Goal: Information Seeking & Learning: Learn about a topic

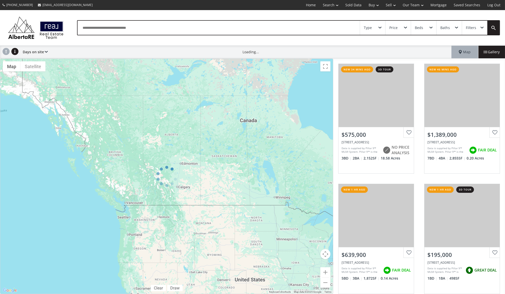
click at [368, 32] on div "Type" at bounding box center [372, 28] width 25 height 14
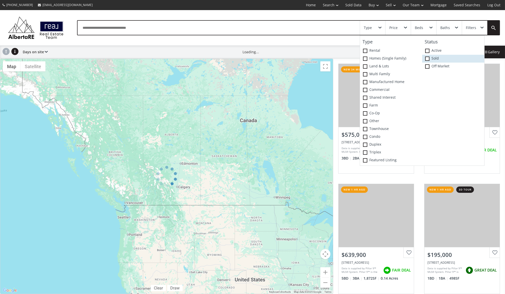
click at [427, 59] on span at bounding box center [427, 59] width 4 height 4
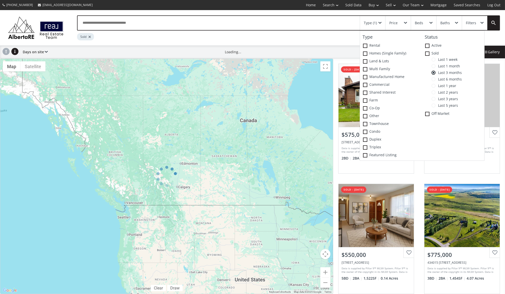
click at [434, 59] on span at bounding box center [433, 60] width 4 height 4
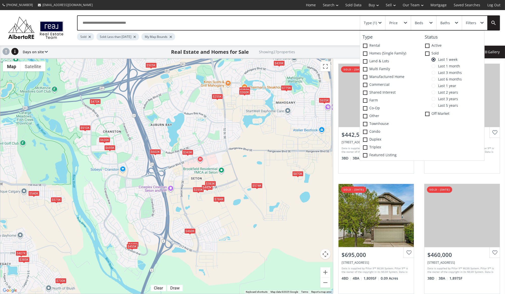
click at [135, 249] on div "$455K" at bounding box center [132, 246] width 11 height 5
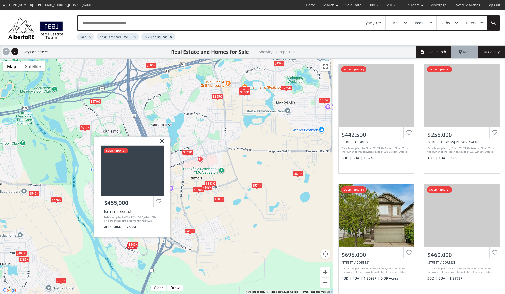
click at [136, 243] on div "$440K" at bounding box center [133, 244] width 11 height 5
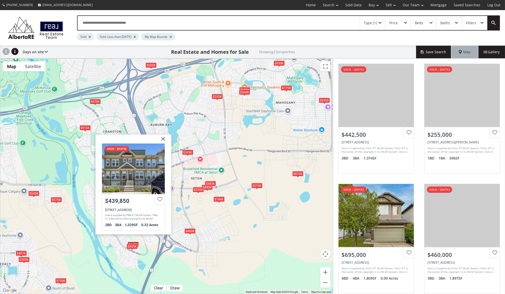
click at [161, 139] on img at bounding box center [161, 140] width 13 height 13
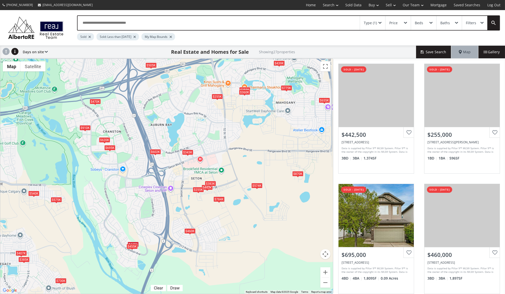
click at [213, 183] on div "$383K" at bounding box center [210, 183] width 11 height 5
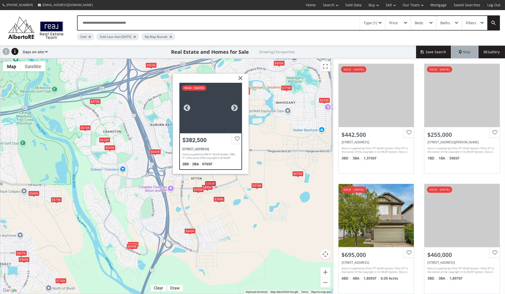
click at [205, 152] on div "Data is supplied by Pillar 9™ MLS® System. Pillar 9™ is the owner of the copyri…" at bounding box center [209, 156] width 55 height 11
click at [242, 78] on img at bounding box center [238, 80] width 13 height 13
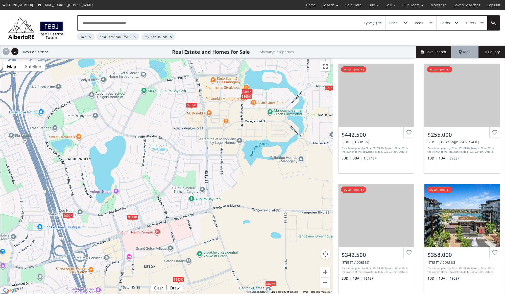
click at [246, 92] on div "$358K" at bounding box center [246, 91] width 11 height 5
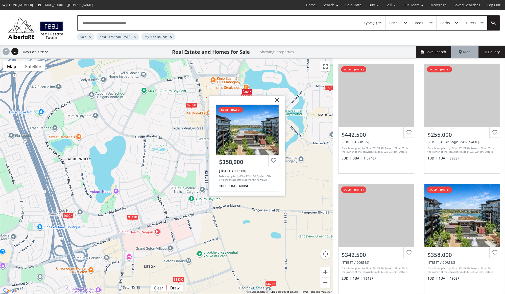
click at [278, 101] on img at bounding box center [274, 101] width 13 height 13
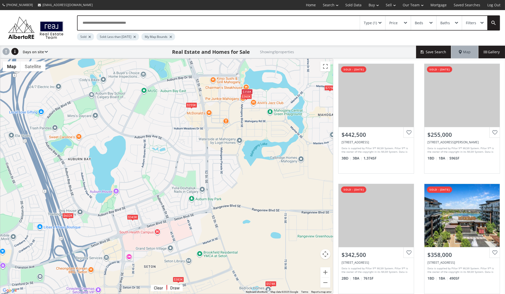
click at [248, 99] on div "$360K" at bounding box center [246, 96] width 11 height 5
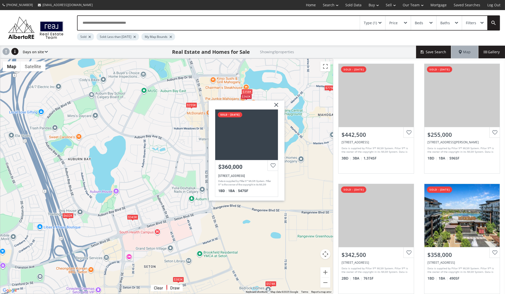
click at [276, 104] on img at bounding box center [274, 107] width 13 height 13
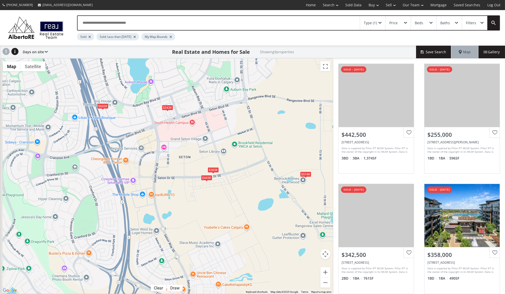
drag, startPoint x: 198, startPoint y: 175, endPoint x: 233, endPoint y: 66, distance: 114.2
click at [233, 66] on div "To navigate, press the arrow keys. $443K $255K $343K $358K $775K $602K $383K $5…" at bounding box center [166, 176] width 333 height 235
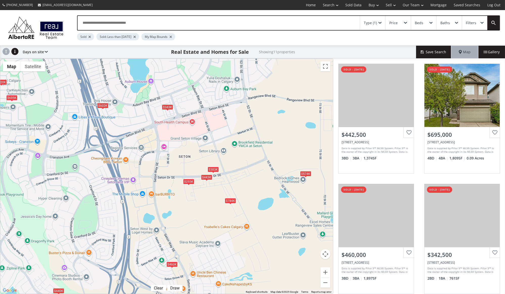
click at [306, 174] on div "$574K" at bounding box center [305, 173] width 11 height 5
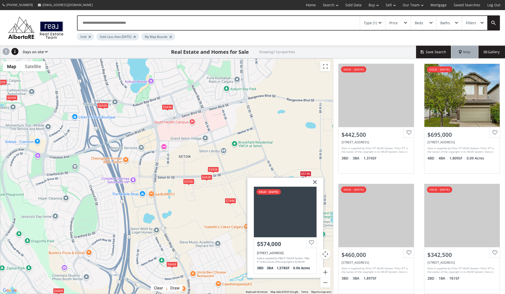
click at [315, 183] on img at bounding box center [312, 184] width 13 height 13
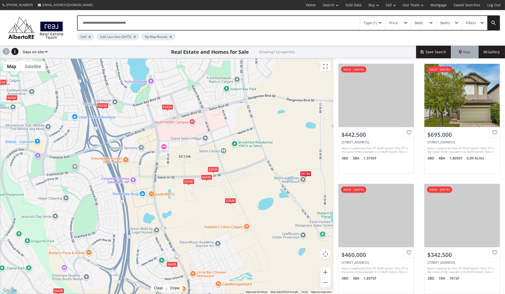
click at [214, 170] on div "$383K" at bounding box center [212, 169] width 11 height 5
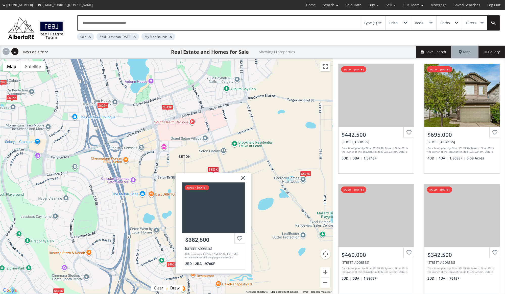
click at [244, 178] on img at bounding box center [241, 180] width 13 height 13
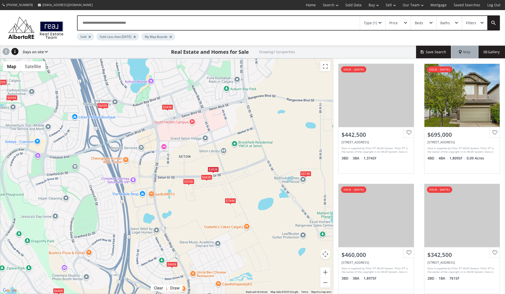
click at [208, 179] on div "$443K" at bounding box center [206, 177] width 11 height 5
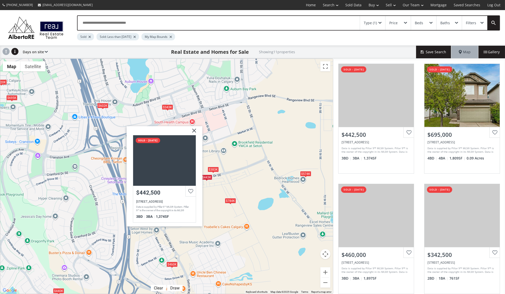
click at [194, 133] on img at bounding box center [192, 132] width 13 height 13
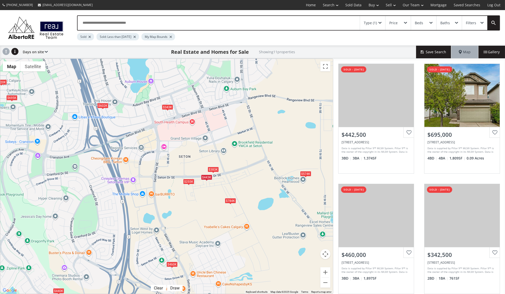
click at [191, 181] on div "$255K" at bounding box center [188, 181] width 11 height 5
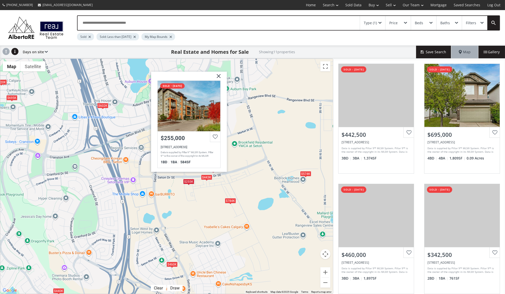
click at [219, 77] on img at bounding box center [216, 78] width 13 height 13
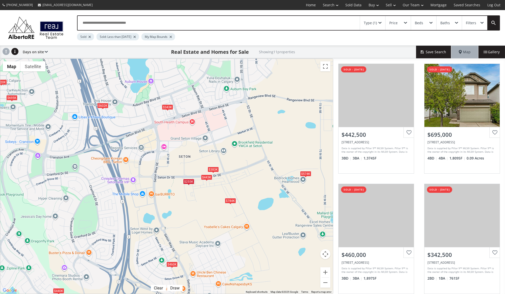
click at [232, 202] on div "$784K" at bounding box center [230, 200] width 11 height 5
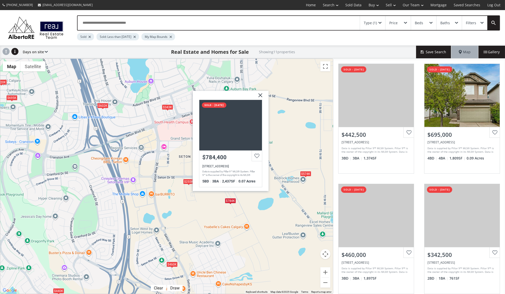
click at [261, 95] on img at bounding box center [258, 97] width 13 height 13
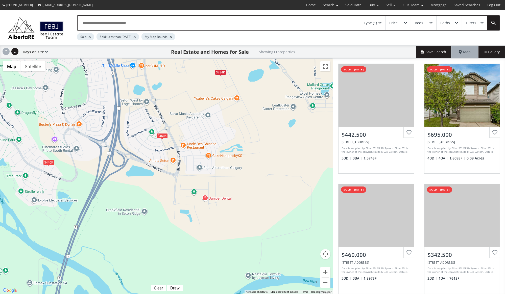
drag, startPoint x: 265, startPoint y: 203, endPoint x: 255, endPoint y: 76, distance: 126.9
click at [255, 76] on div "To navigate, press the arrow keys. $443K $695K $460K $343K $255K $602K $440K $3…" at bounding box center [166, 176] width 333 height 235
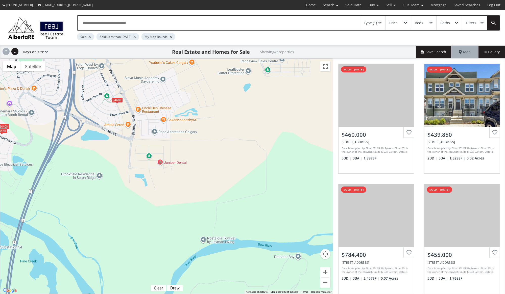
drag, startPoint x: 273, startPoint y: 175, endPoint x: 228, endPoint y: 139, distance: 57.8
click at [228, 139] on div "To navigate, press the arrow keys. $460K $440K $784K $455K" at bounding box center [166, 176] width 333 height 235
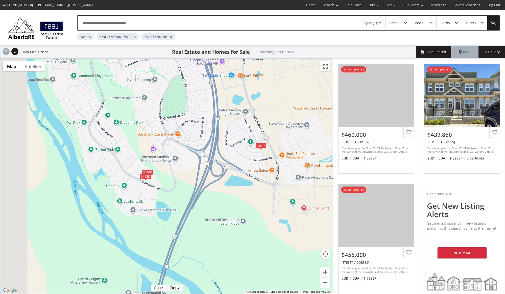
drag, startPoint x: 77, startPoint y: 136, endPoint x: 226, endPoint y: 184, distance: 157.3
click at [226, 184] on div "To navigate, press the arrow keys. $460K $440K $455K" at bounding box center [166, 176] width 333 height 235
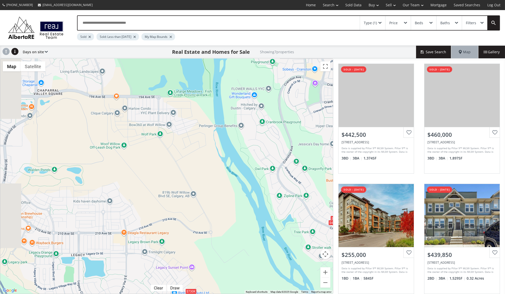
drag, startPoint x: 118, startPoint y: 159, endPoint x: 264, endPoint y: 168, distance: 146.5
click at [264, 168] on div "To navigate, press the arrow keys. $443K $460K $255K $440K $784K $455K $730K" at bounding box center [166, 176] width 333 height 235
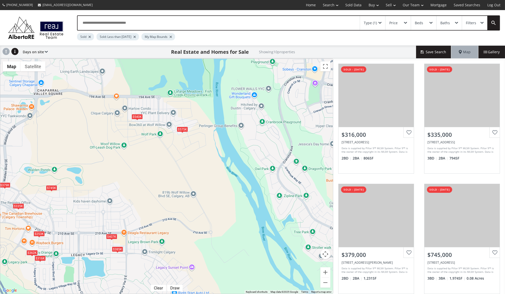
click at [137, 116] on div "$540K" at bounding box center [136, 116] width 11 height 5
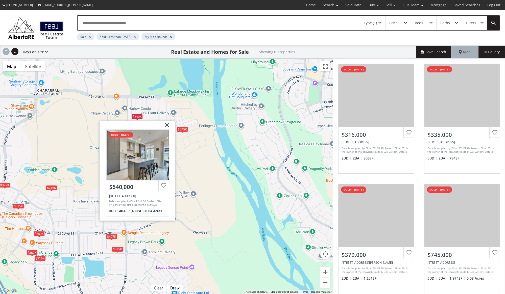
click at [165, 125] on img at bounding box center [165, 126] width 13 height 13
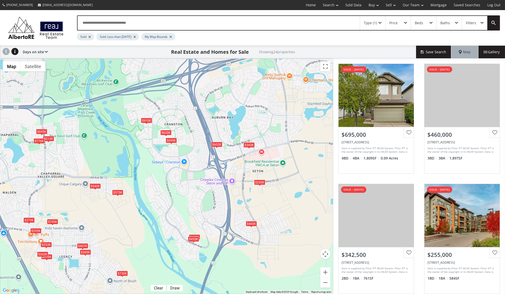
drag, startPoint x: 266, startPoint y: 147, endPoint x: 196, endPoint y: 194, distance: 84.3
click at [196, 194] on div "To navigate, press the arrow keys. $695K $460K $343K $255K $316K $335K $379K $2…" at bounding box center [166, 176] width 333 height 235
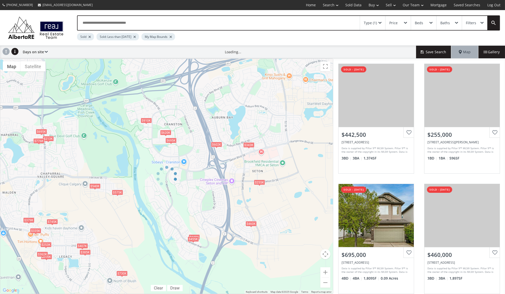
click at [381, 22] on span at bounding box center [379, 23] width 3 height 2
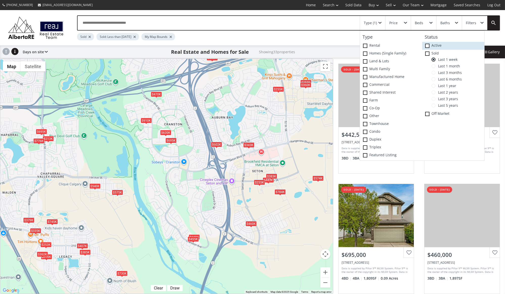
click at [428, 46] on span at bounding box center [427, 46] width 4 height 4
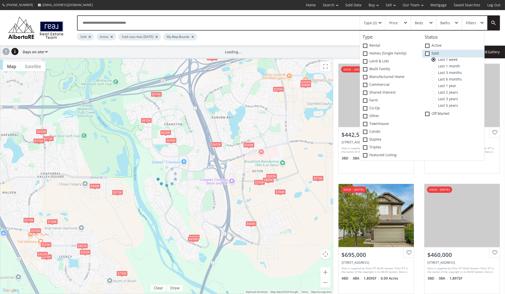
click at [0, 0] on icon at bounding box center [0, 0] width 0 height 0
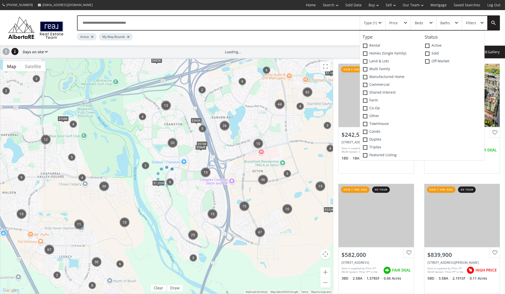
click at [474, 24] on div "Filters" at bounding box center [471, 23] width 10 height 4
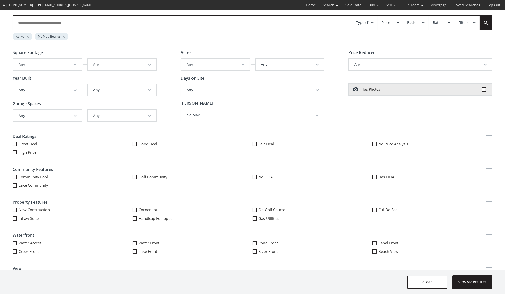
click at [367, 63] on button "Any" at bounding box center [420, 65] width 143 height 12
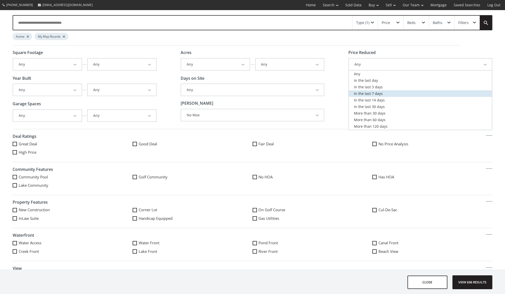
click at [369, 93] on span "In the last 7 days" at bounding box center [368, 93] width 29 height 5
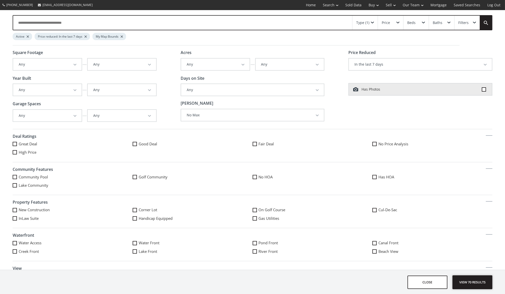
click at [471, 286] on span "View 70 results" at bounding box center [472, 282] width 37 height 13
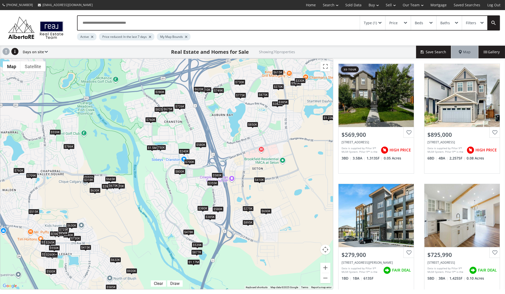
click at [194, 263] on div "$1.17M" at bounding box center [193, 262] width 12 height 5
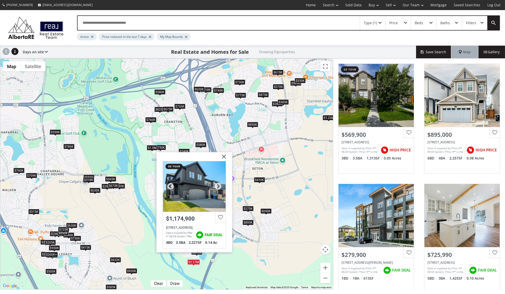
click at [183, 230] on div "468 Cranbrook Gardens SE, Calgary, AB T3M 3N5" at bounding box center [194, 228] width 57 height 4
click at [226, 156] on img at bounding box center [221, 159] width 13 height 13
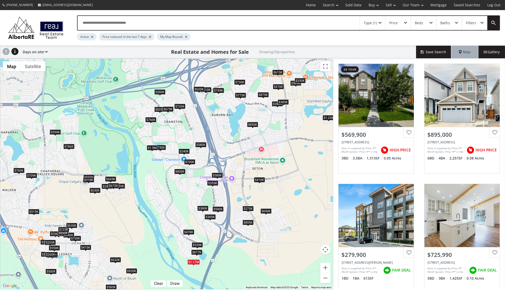
click at [198, 254] on div "$877K" at bounding box center [196, 252] width 11 height 5
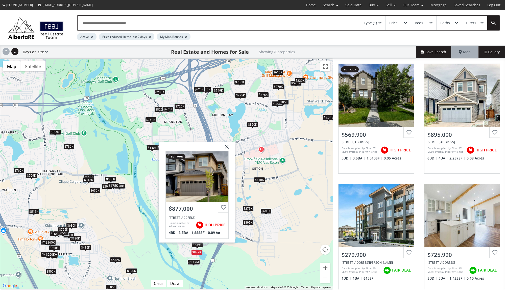
click at [226, 147] on img at bounding box center [224, 149] width 13 height 13
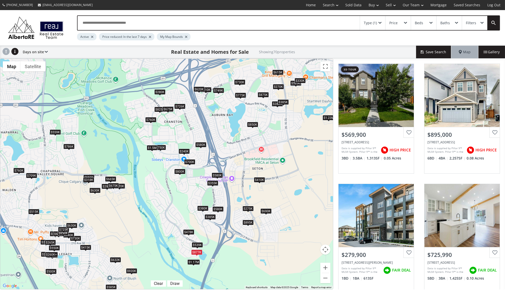
click at [200, 245] on div "$539K" at bounding box center [197, 244] width 11 height 5
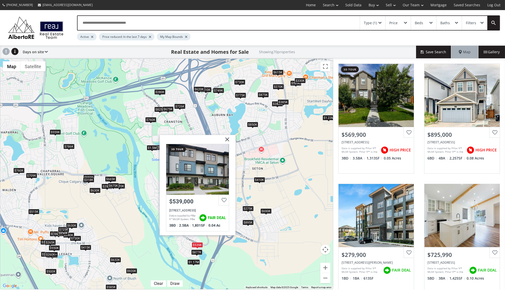
click at [226, 140] on img at bounding box center [225, 141] width 13 height 13
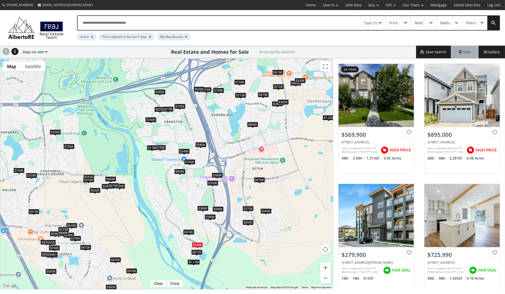
click at [189, 232] on div "$478K" at bounding box center [188, 232] width 11 height 5
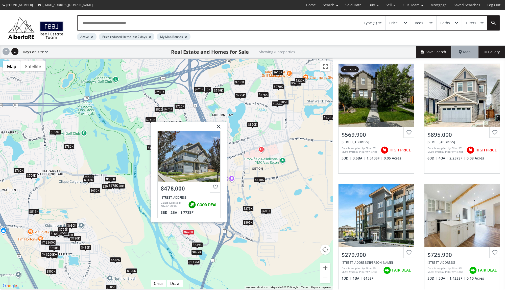
click at [219, 129] on img at bounding box center [216, 128] width 13 height 13
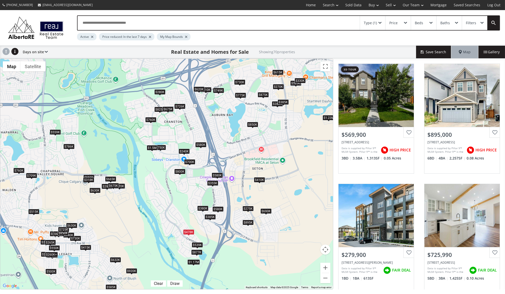
click at [247, 221] on div "$895K" at bounding box center [247, 222] width 11 height 5
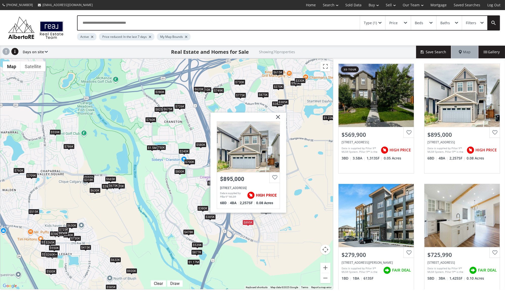
click at [251, 230] on div "To navigate, press the arrow keys. $570K $895K $280K $726K $299K $589K $299K $8…" at bounding box center [166, 174] width 333 height 231
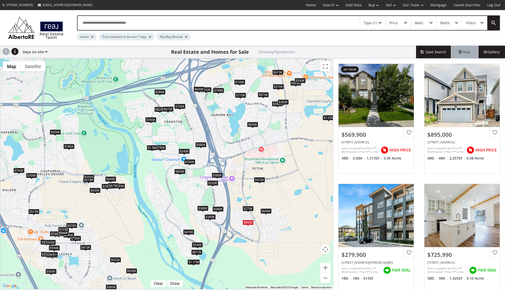
click at [249, 210] on div "$275K" at bounding box center [247, 208] width 11 height 5
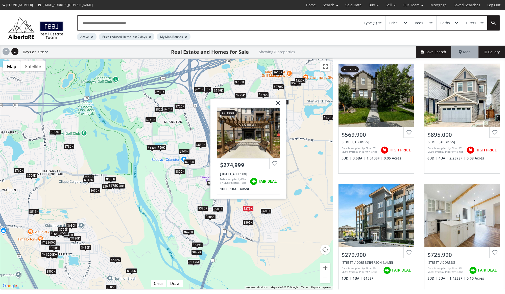
click at [266, 213] on div "$690K" at bounding box center [265, 211] width 11 height 5
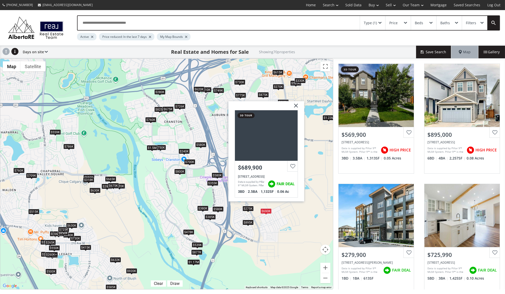
click at [283, 220] on div "To navigate, press the arrow keys. $570K $895K $280K $726K $299K $589K $299K $8…" at bounding box center [166, 174] width 333 height 231
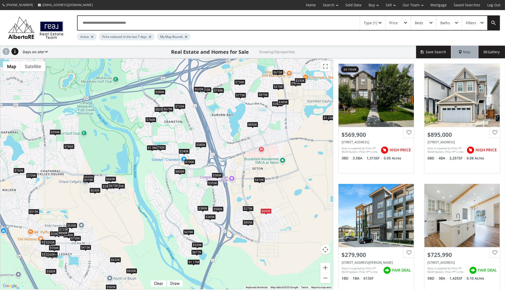
click at [260, 180] on div "$410K" at bounding box center [259, 179] width 11 height 5
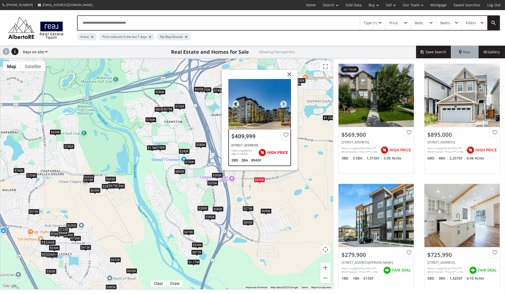
click at [245, 147] on div "19661 40 Street SE #405, Calgary, AB T3M 3H3" at bounding box center [259, 146] width 57 height 4
click at [290, 72] on img at bounding box center [287, 76] width 13 height 13
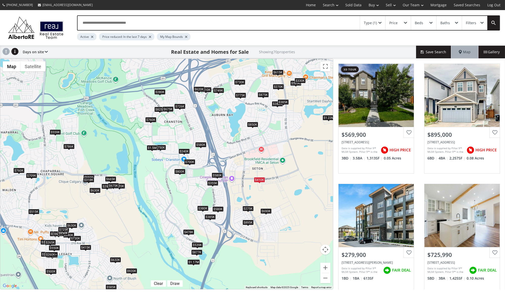
click at [255, 123] on div "$850K" at bounding box center [252, 124] width 11 height 5
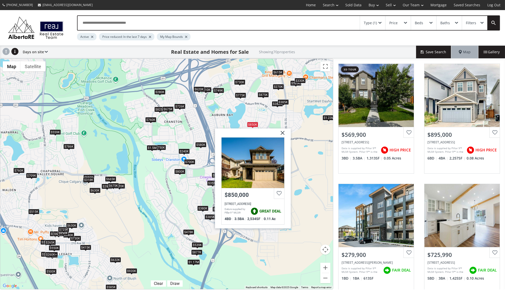
click at [283, 133] on img at bounding box center [280, 135] width 13 height 13
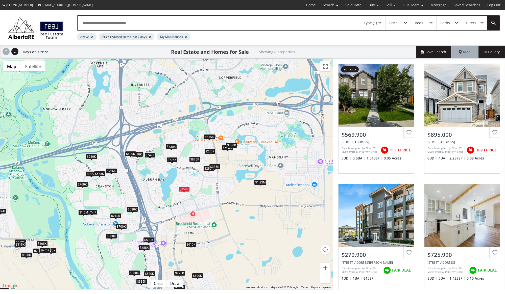
drag, startPoint x: 291, startPoint y: 111, endPoint x: 222, endPoint y: 176, distance: 94.7
click at [222, 176] on div "To navigate, press the arrow keys. $570K $895K $280K $726K $299K $589K $299K $8…" at bounding box center [166, 174] width 333 height 231
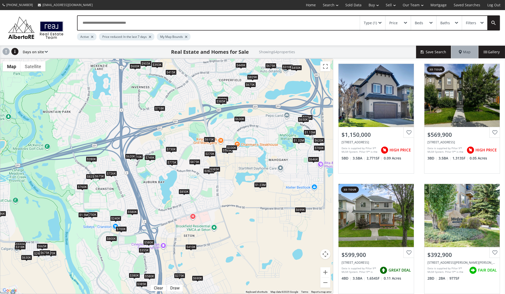
click at [260, 184] on div "$1.23M" at bounding box center [260, 184] width 12 height 5
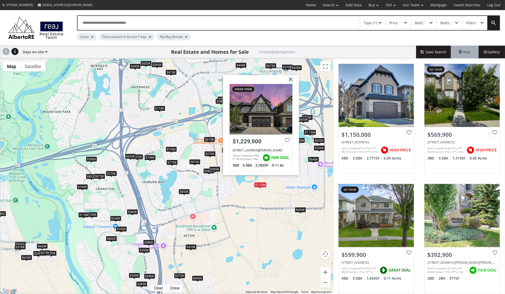
click at [245, 195] on div "To navigate, press the arrow keys. $1.15M $570K $600K $393K $449K $280K $585K $…" at bounding box center [166, 176] width 333 height 235
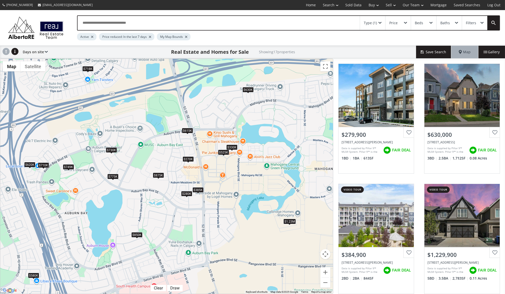
click at [231, 147] on div "$330K" at bounding box center [231, 146] width 11 height 5
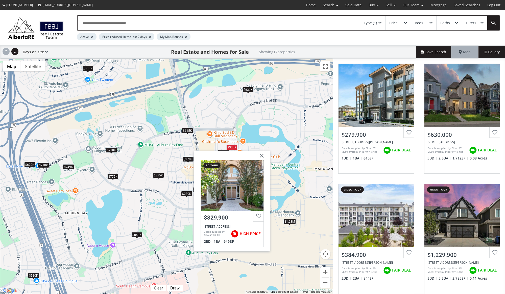
click at [263, 157] on img at bounding box center [260, 157] width 13 height 13
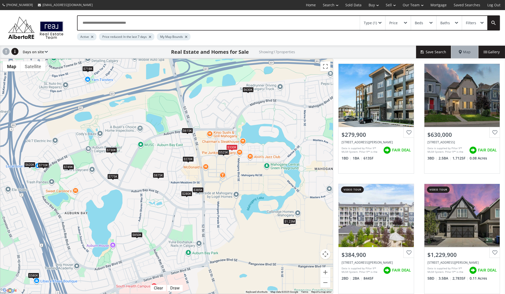
click at [222, 153] on div "$525K" at bounding box center [223, 152] width 11 height 5
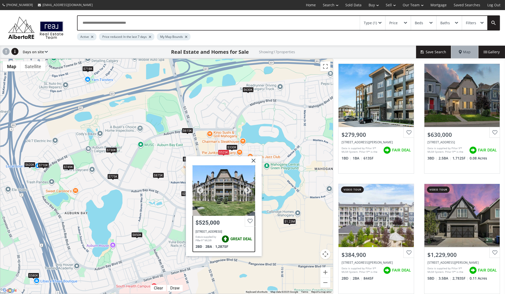
click at [218, 232] on div "140 Mahogany Street SE #415, Calgary, AB T3M 4E1" at bounding box center [223, 232] width 57 height 4
click at [252, 160] on img at bounding box center [251, 162] width 13 height 13
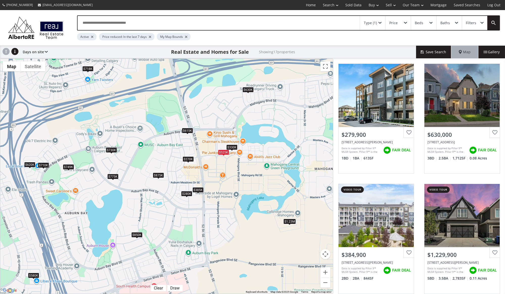
click at [187, 130] on div "$615K" at bounding box center [187, 130] width 11 height 5
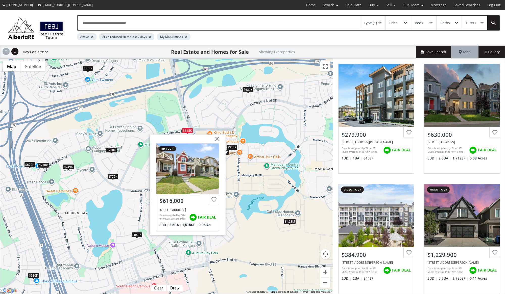
click at [217, 139] on img at bounding box center [215, 141] width 13 height 13
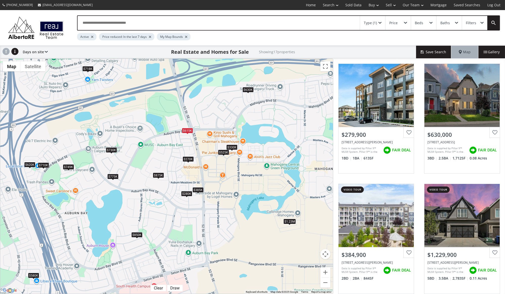
click at [286, 225] on div "To navigate, press the arrow keys. $280K $630K $385K $1.23M $749K $710K $615K $…" at bounding box center [166, 176] width 333 height 235
click at [199, 190] on div "$385K" at bounding box center [197, 189] width 11 height 5
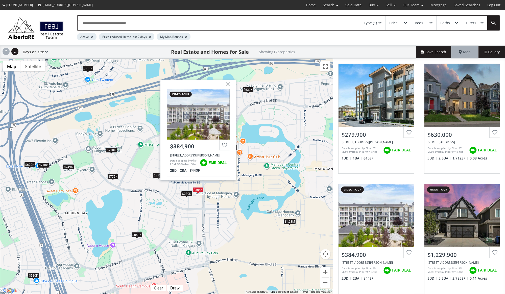
click at [186, 193] on div "$280K" at bounding box center [186, 193] width 11 height 5
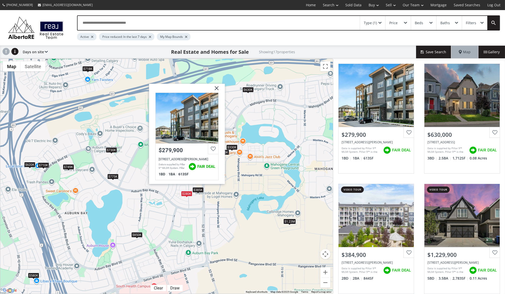
click at [173, 199] on div "To navigate, press the arrow keys. $280K $630K $385K $1.23M $749K $710K $615K $…" at bounding box center [166, 176] width 333 height 235
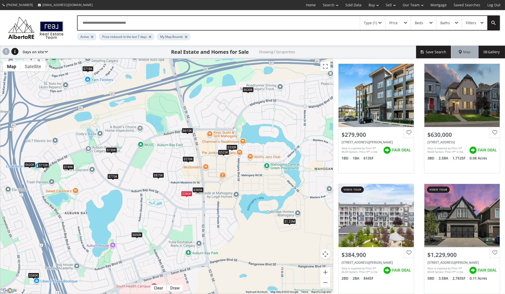
click at [113, 177] on div "$775K" at bounding box center [112, 176] width 11 height 5
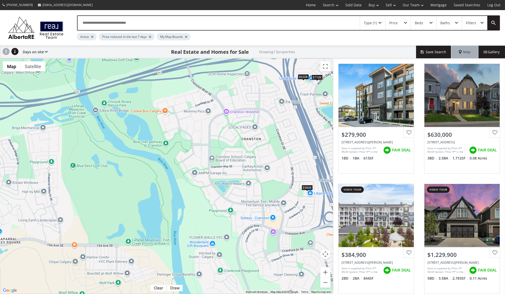
drag, startPoint x: 57, startPoint y: 195, endPoint x: 331, endPoint y: 108, distance: 287.6
click at [331, 108] on div "To navigate, press the arrow keys. $280K $630K $385K $1.23M $749K $710K $615K $…" at bounding box center [166, 176] width 333 height 235
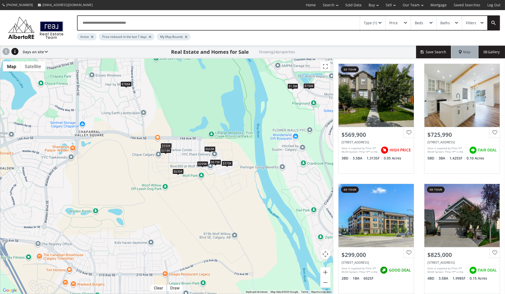
drag, startPoint x: 146, startPoint y: 218, endPoint x: 230, endPoint y: 110, distance: 136.3
click at [230, 110] on div "To navigate, press the arrow keys. $570K $726K $299K $825K $750K $630K $559K $7…" at bounding box center [166, 176] width 333 height 235
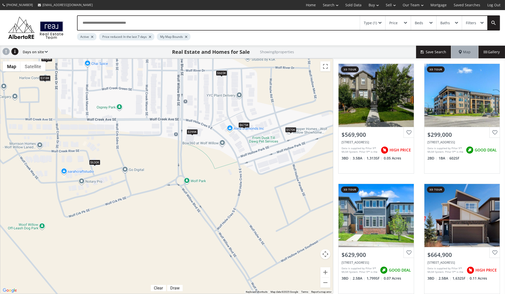
click at [192, 133] on div "$299K" at bounding box center [191, 131] width 11 height 5
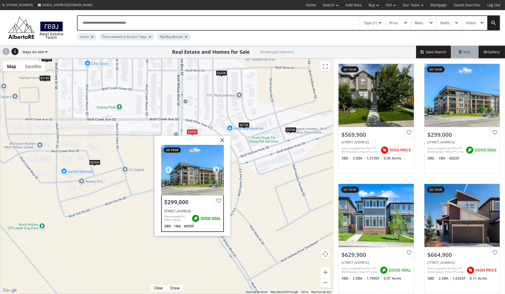
click at [184, 174] on div at bounding box center [192, 170] width 63 height 51
click at [221, 141] on img at bounding box center [220, 142] width 13 height 13
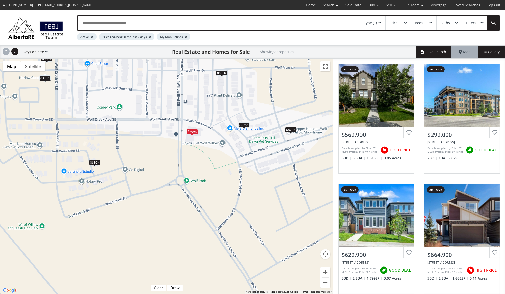
click at [92, 162] on div "$630K" at bounding box center [94, 162] width 11 height 5
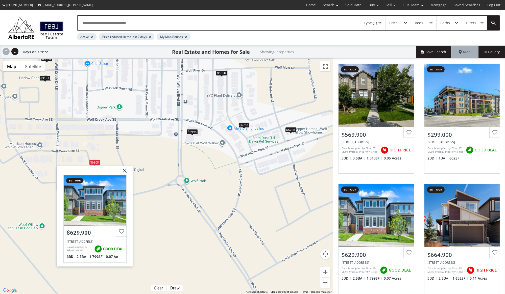
click at [44, 79] on div "$318K" at bounding box center [44, 78] width 11 height 5
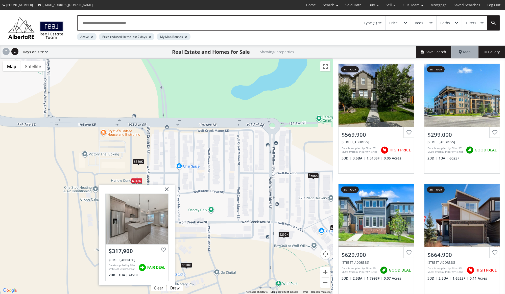
drag, startPoint x: 126, startPoint y: 110, endPoint x: 211, endPoint y: 207, distance: 129.4
click at [211, 207] on div "To navigate, press the arrow keys. $570K $299K $630K $665K $550K $675K $298K $3…" at bounding box center [166, 176] width 333 height 235
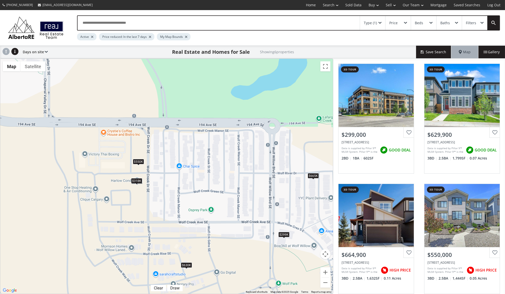
click at [140, 163] on div "$550K" at bounding box center [138, 161] width 11 height 5
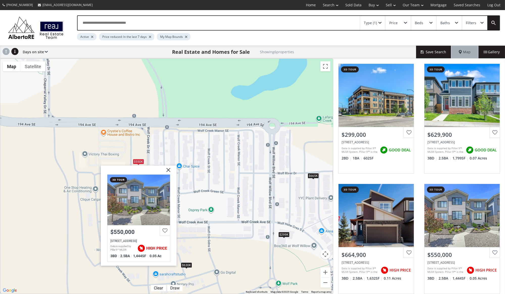
click at [168, 170] on img at bounding box center [166, 172] width 13 height 13
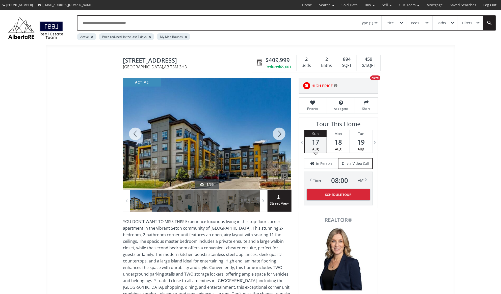
click at [282, 135] on div at bounding box center [279, 133] width 24 height 111
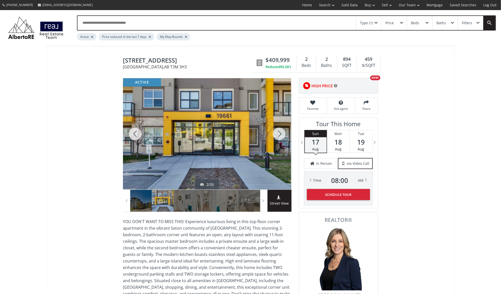
click at [282, 135] on div at bounding box center [279, 133] width 24 height 111
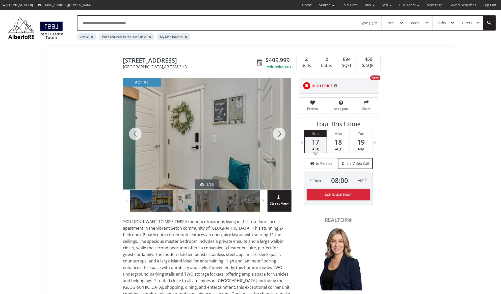
click at [282, 135] on div at bounding box center [279, 133] width 24 height 111
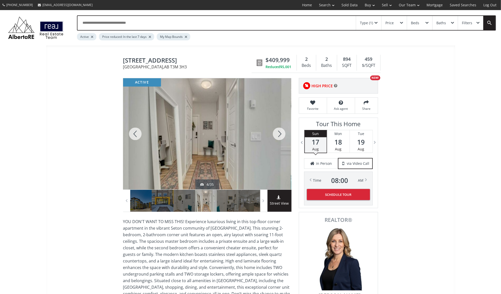
click at [282, 135] on div at bounding box center [279, 133] width 24 height 111
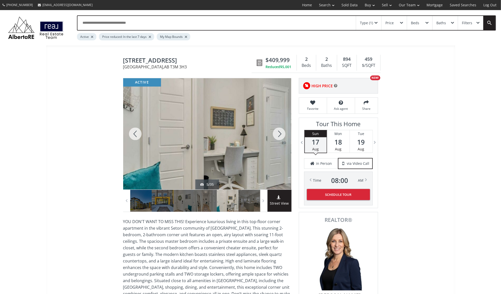
click at [282, 135] on div at bounding box center [279, 133] width 24 height 111
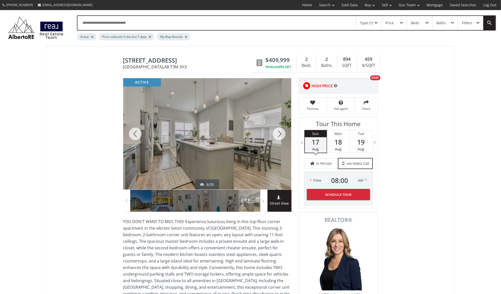
click at [282, 135] on div at bounding box center [279, 133] width 24 height 111
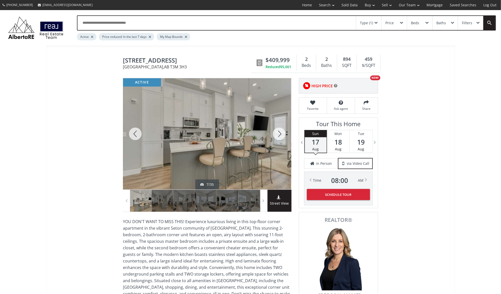
click at [282, 135] on div at bounding box center [279, 133] width 24 height 111
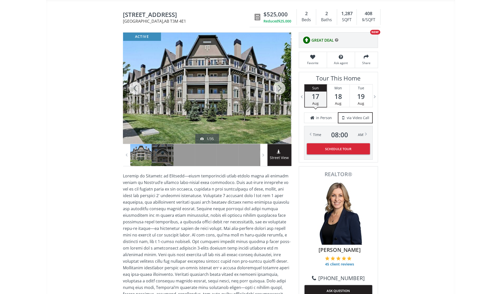
scroll to position [23, 0]
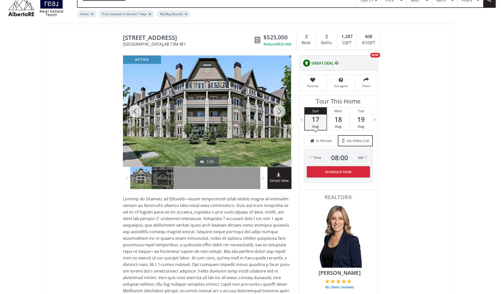
click at [280, 113] on div at bounding box center [279, 111] width 24 height 111
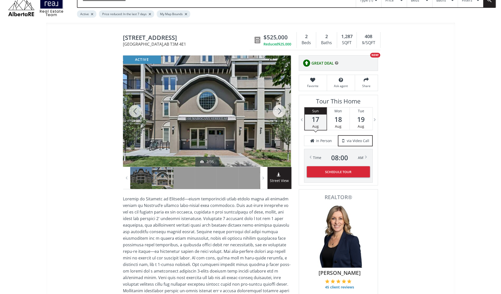
click at [280, 113] on div at bounding box center [279, 111] width 24 height 111
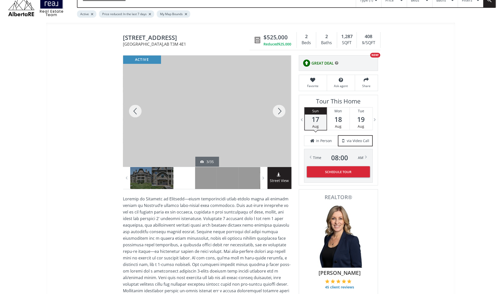
click at [280, 114] on div at bounding box center [279, 111] width 24 height 111
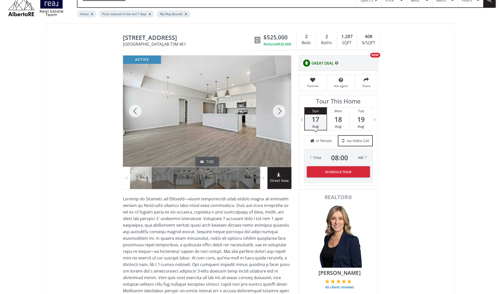
click at [280, 114] on div at bounding box center [279, 111] width 24 height 111
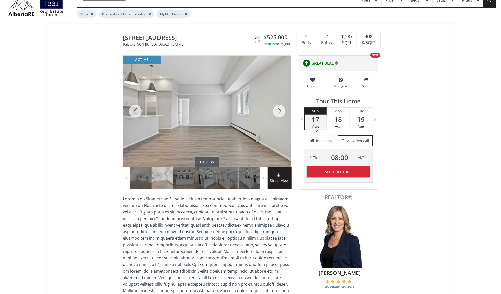
click at [280, 114] on div at bounding box center [279, 111] width 24 height 111
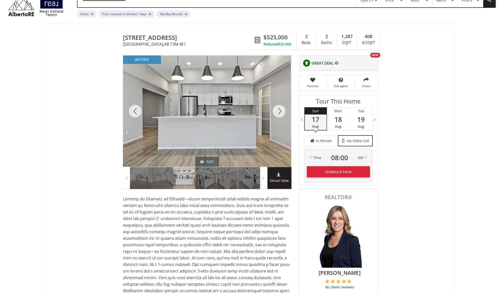
click at [280, 114] on div at bounding box center [279, 111] width 24 height 111
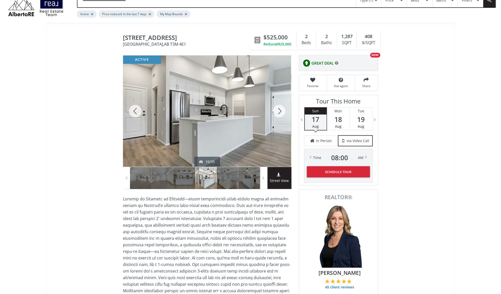
click at [280, 114] on div at bounding box center [279, 111] width 24 height 111
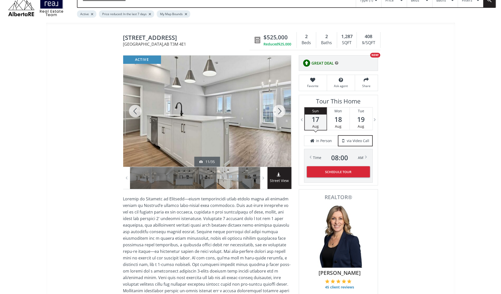
click at [280, 114] on div at bounding box center [279, 111] width 24 height 111
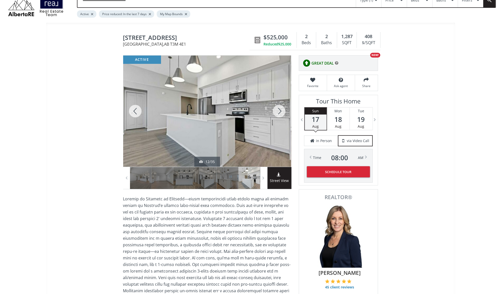
click at [280, 114] on div at bounding box center [279, 111] width 24 height 111
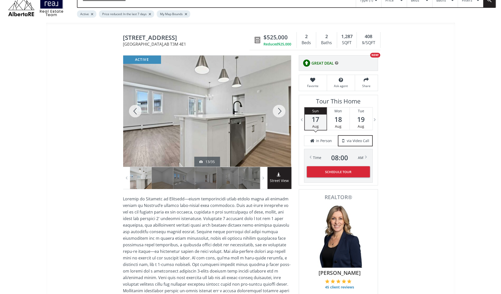
click at [280, 114] on div at bounding box center [279, 111] width 24 height 111
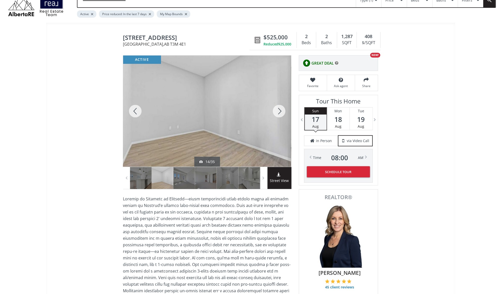
click at [280, 114] on div at bounding box center [279, 111] width 24 height 111
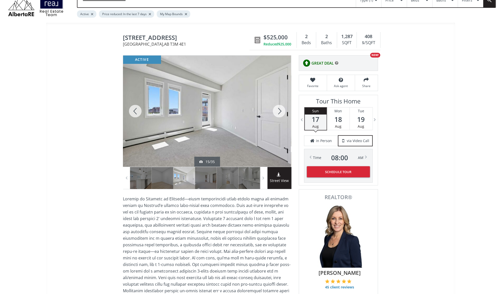
click at [280, 114] on div at bounding box center [279, 111] width 24 height 111
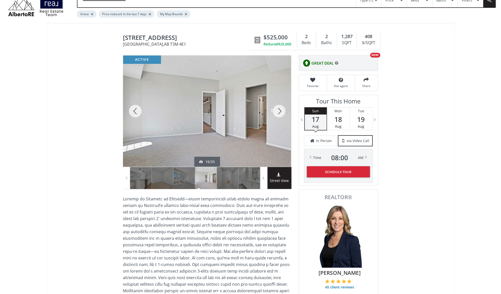
click at [280, 114] on div at bounding box center [279, 111] width 24 height 111
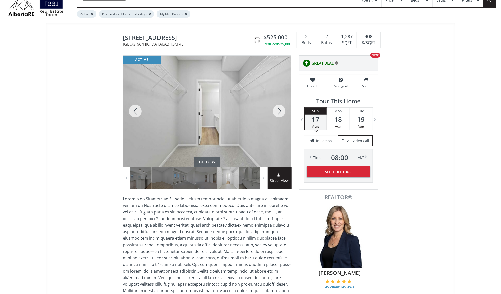
click at [280, 114] on div at bounding box center [279, 111] width 24 height 111
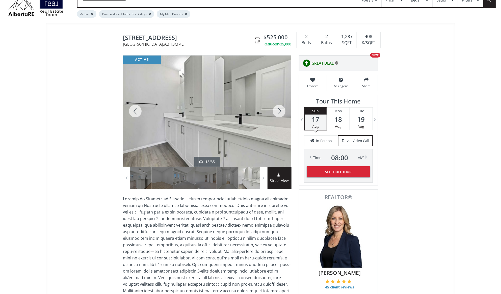
click at [280, 114] on div at bounding box center [279, 111] width 24 height 111
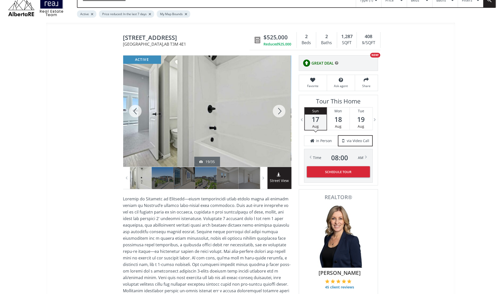
click at [280, 114] on div at bounding box center [279, 111] width 24 height 111
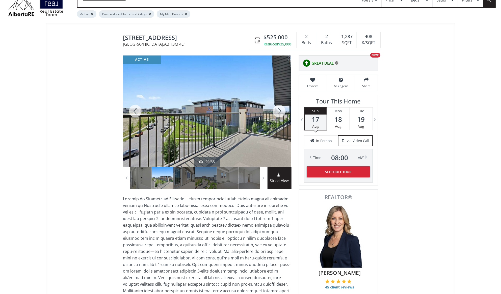
click at [280, 114] on div at bounding box center [279, 111] width 24 height 111
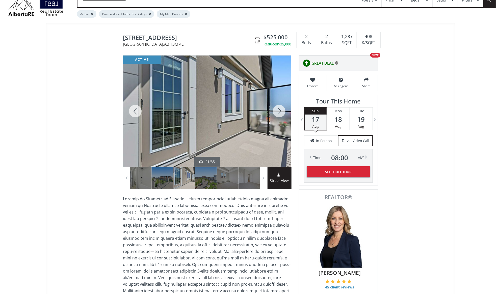
click at [280, 115] on div at bounding box center [279, 111] width 24 height 111
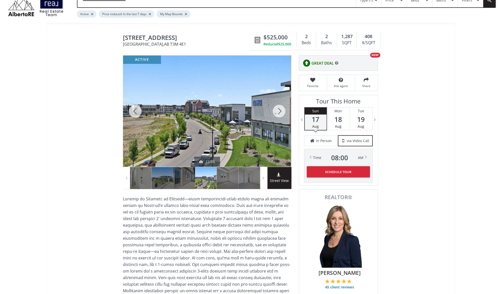
click at [280, 115] on div at bounding box center [279, 111] width 24 height 111
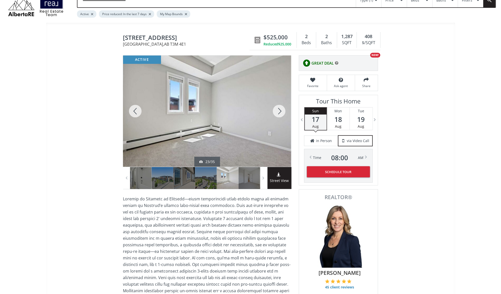
click at [280, 115] on div at bounding box center [279, 111] width 24 height 111
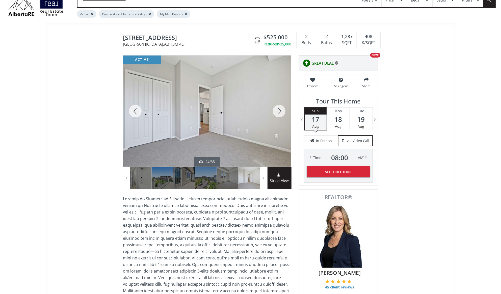
click at [280, 116] on div at bounding box center [279, 111] width 24 height 111
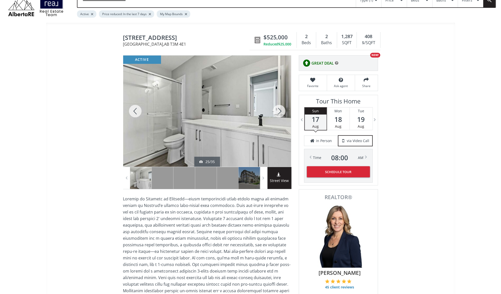
click at [136, 115] on div at bounding box center [135, 111] width 24 height 111
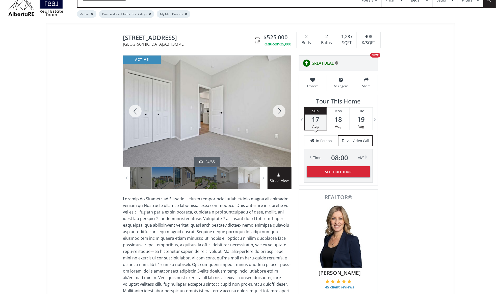
click at [282, 111] on div at bounding box center [279, 111] width 24 height 111
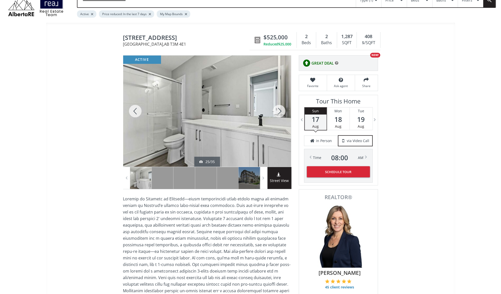
click at [282, 111] on div at bounding box center [279, 111] width 24 height 111
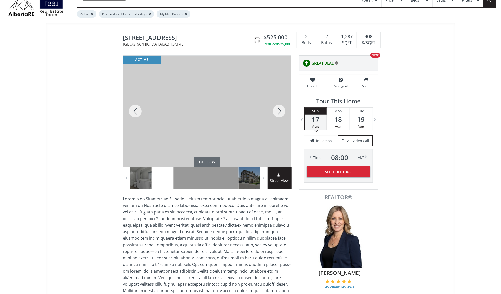
click at [282, 111] on div at bounding box center [279, 111] width 24 height 111
click at [282, 112] on div at bounding box center [279, 111] width 24 height 111
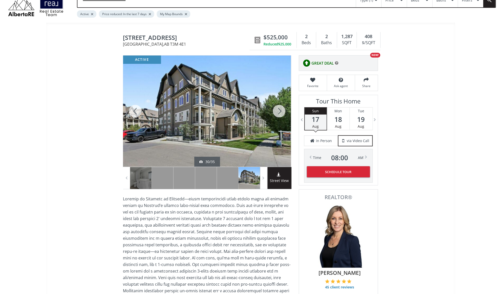
click at [282, 112] on div at bounding box center [279, 111] width 24 height 111
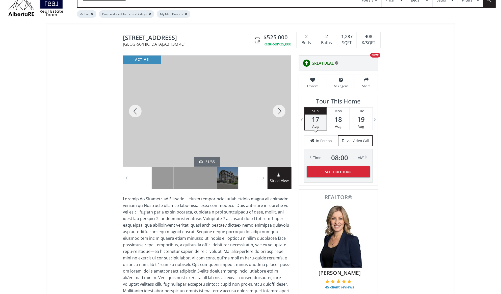
click at [282, 112] on div at bounding box center [279, 111] width 24 height 111
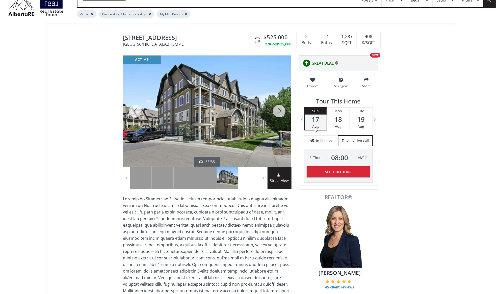
click at [282, 112] on div at bounding box center [279, 111] width 24 height 111
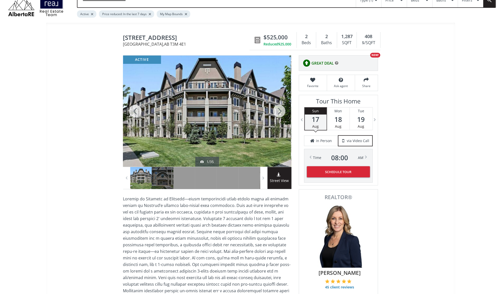
click at [282, 112] on div at bounding box center [279, 111] width 24 height 111
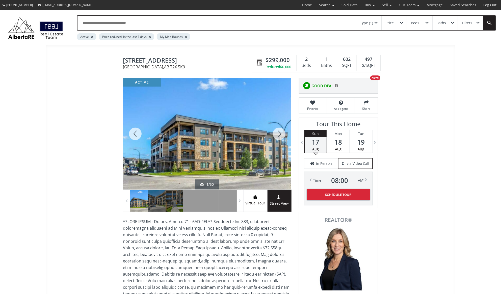
click at [276, 134] on div at bounding box center [279, 133] width 24 height 111
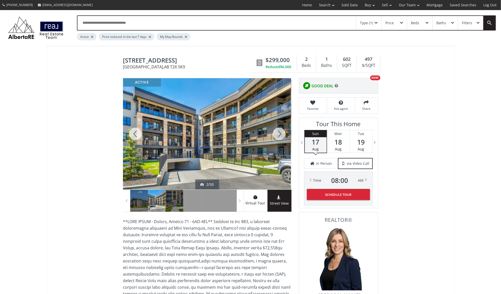
click at [276, 134] on div at bounding box center [279, 133] width 24 height 111
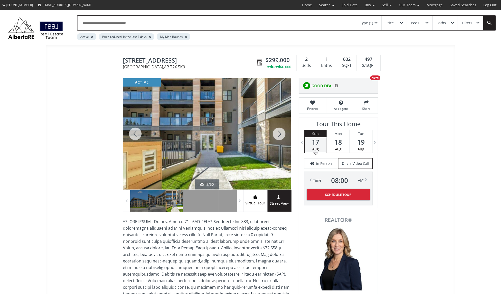
click at [276, 134] on div at bounding box center [279, 133] width 24 height 111
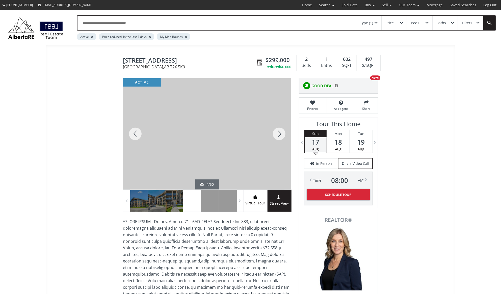
click at [276, 134] on div at bounding box center [279, 133] width 24 height 111
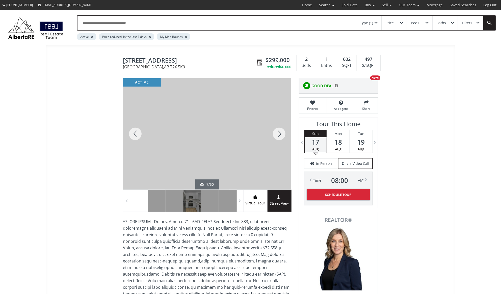
click at [276, 134] on div at bounding box center [279, 133] width 24 height 111
click at [133, 134] on div at bounding box center [135, 133] width 24 height 111
click at [283, 135] on div at bounding box center [279, 133] width 24 height 111
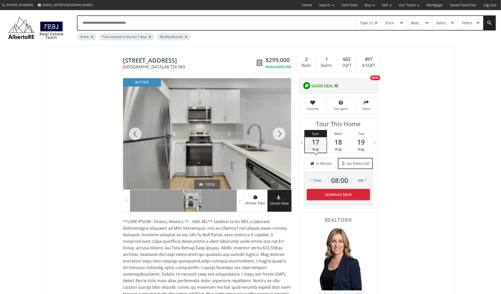
click at [283, 135] on div at bounding box center [279, 133] width 24 height 111
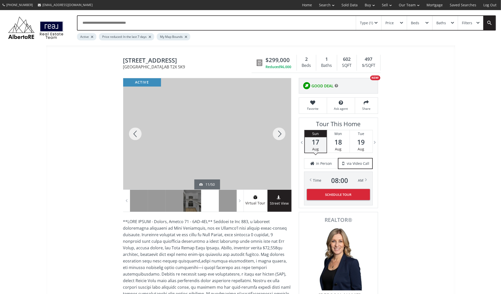
click at [283, 136] on div at bounding box center [279, 133] width 24 height 111
click at [282, 138] on div at bounding box center [279, 133] width 24 height 111
click at [282, 139] on div at bounding box center [279, 133] width 24 height 111
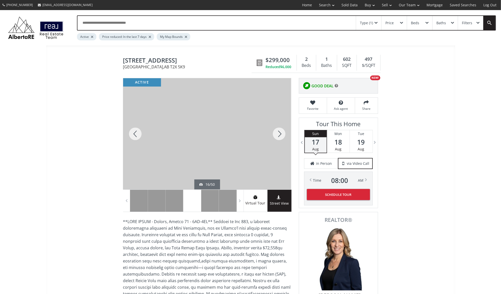
click at [282, 139] on div at bounding box center [279, 133] width 24 height 111
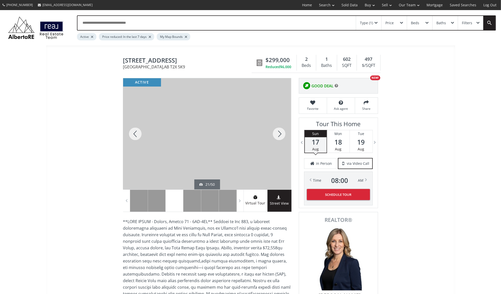
click at [282, 139] on div at bounding box center [279, 133] width 24 height 111
